Goal: Transaction & Acquisition: Purchase product/service

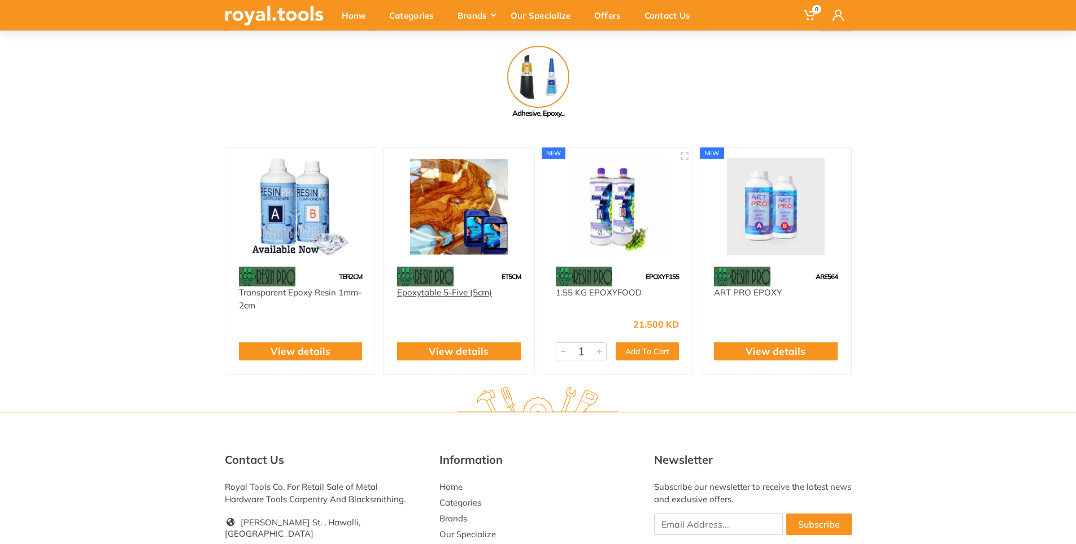
scroll to position [113, 0]
click at [800, 220] on img at bounding box center [775, 208] width 130 height 98
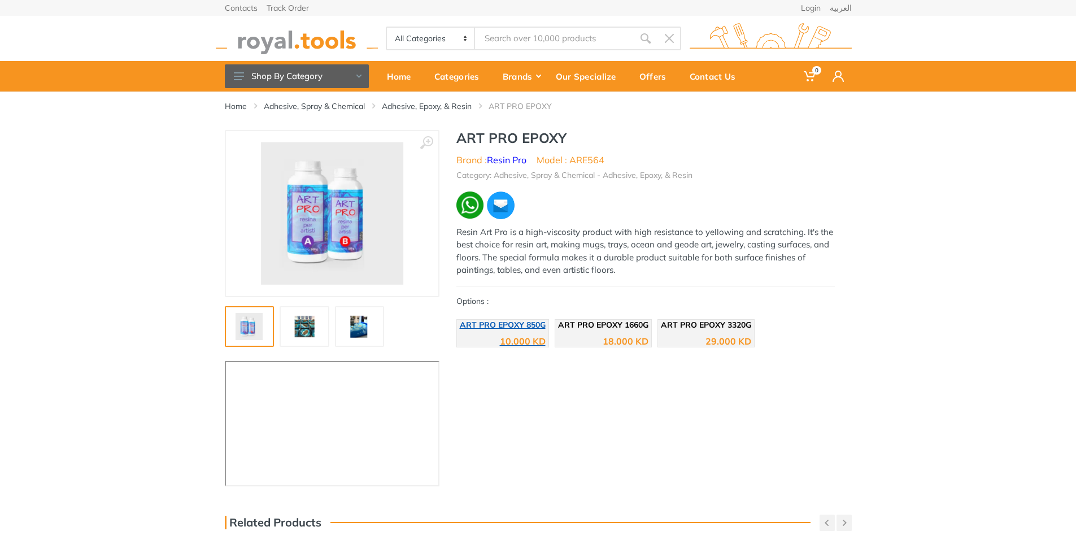
click at [533, 339] on div "10.000 KD" at bounding box center [523, 341] width 46 height 9
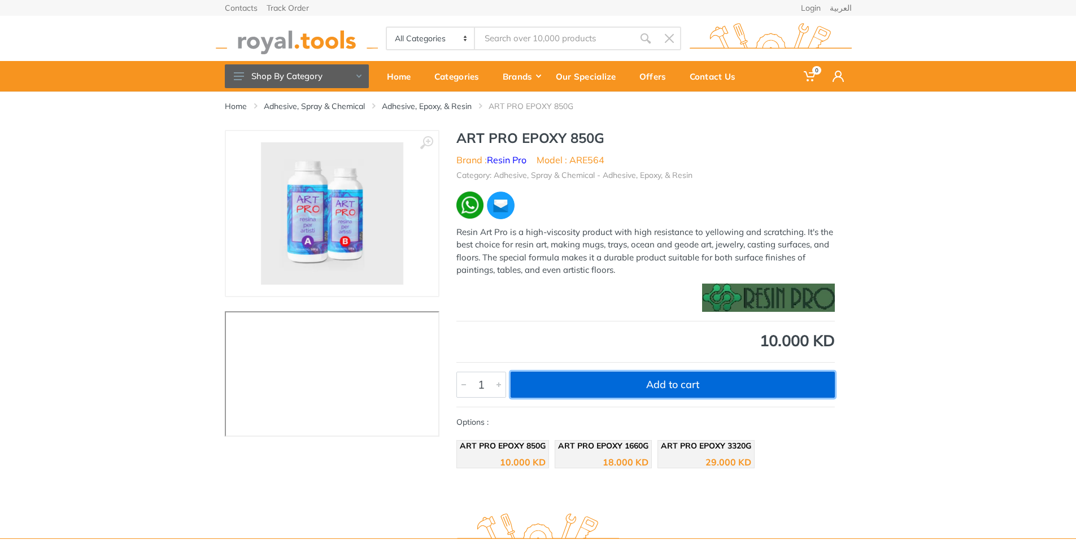
click at [737, 378] on button "Add to cart" at bounding box center [672, 385] width 324 height 26
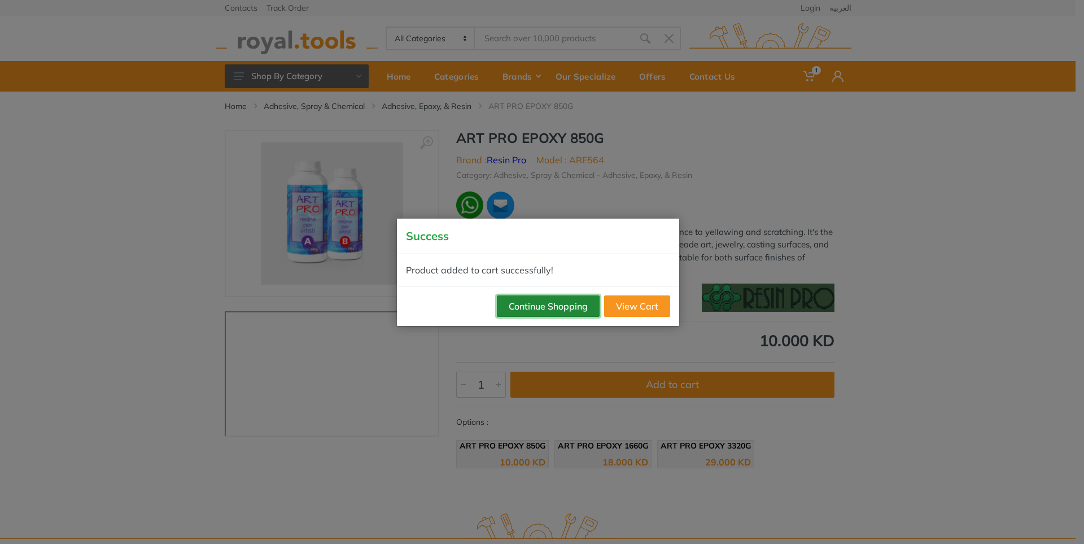
click at [587, 302] on button "Continue Shopping" at bounding box center [548, 305] width 103 height 21
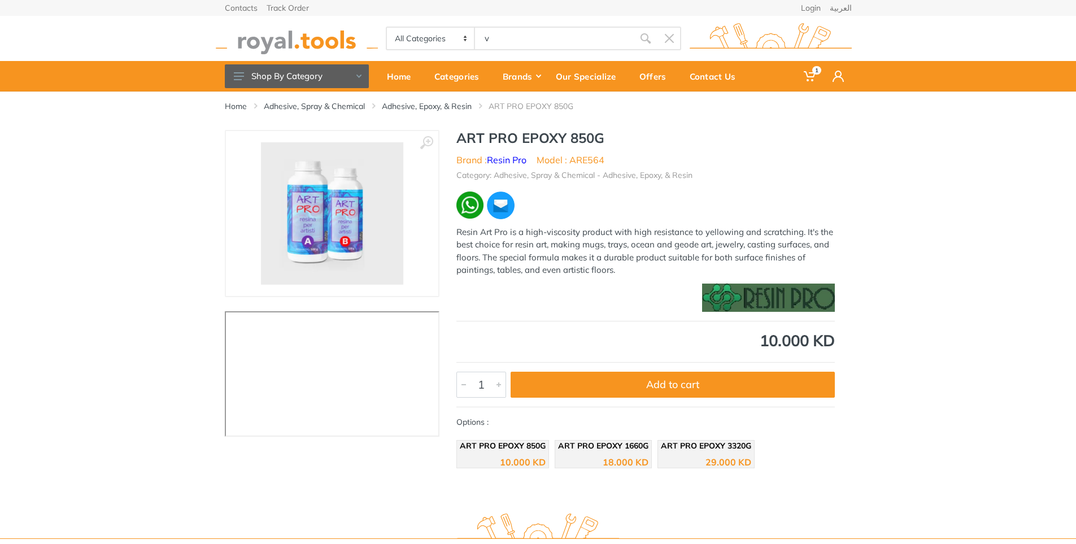
type input "v"
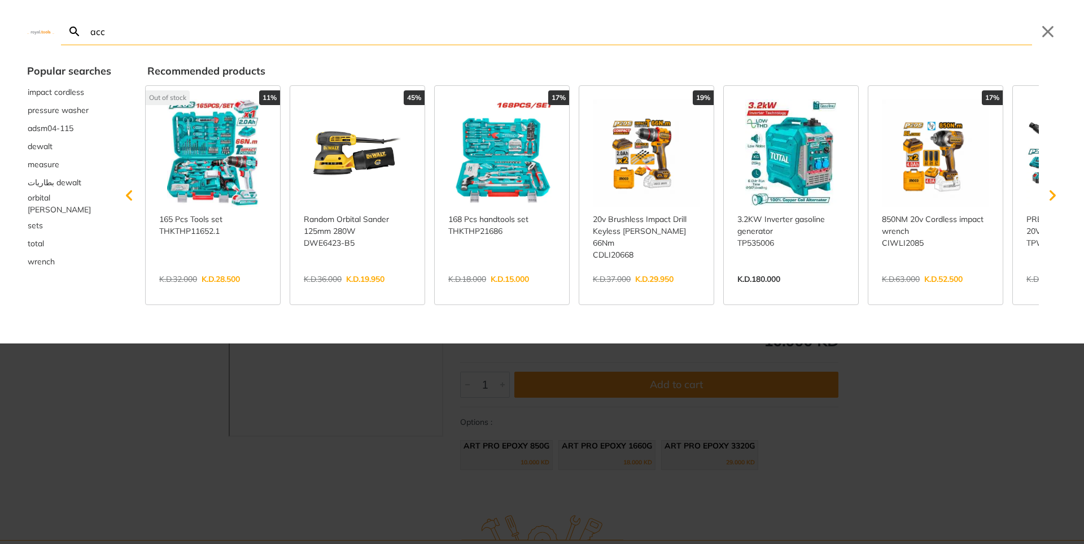
type input "accu"
